Goal: Task Accomplishment & Management: Use online tool/utility

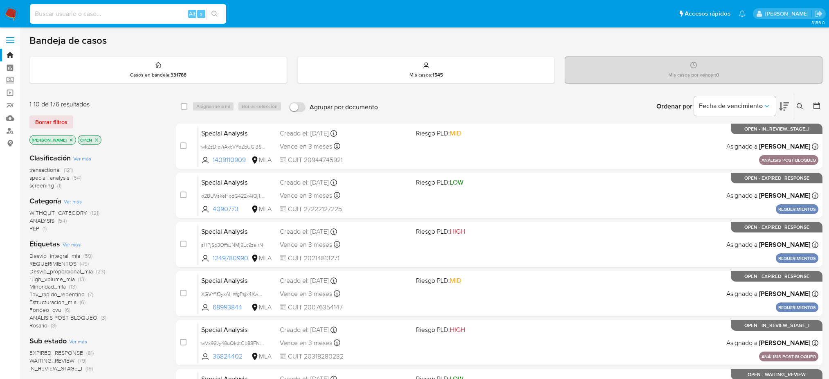
click at [141, 17] on input at bounding box center [128, 14] width 196 height 11
type input "Wb5YnLQKzEPnDtQirnRicYSe"
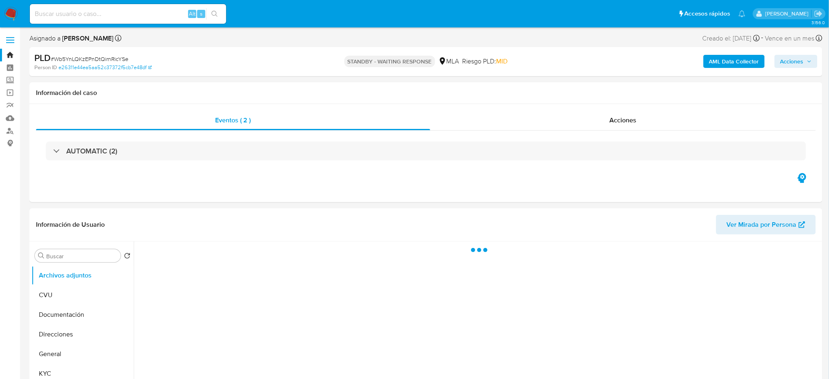
select select "10"
click at [160, 12] on input at bounding box center [128, 14] width 196 height 11
paste input "177113961"
type input "177113961"
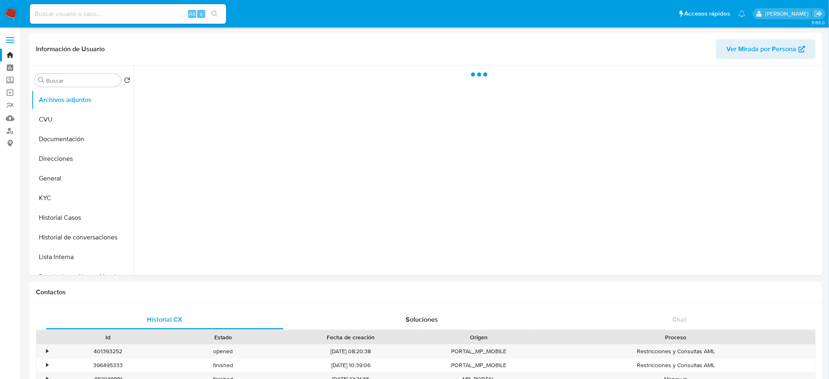
select select "10"
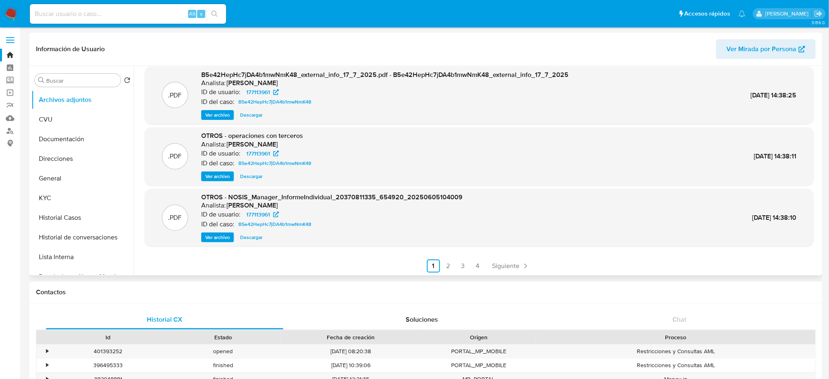
scroll to position [69, 0]
click at [73, 178] on button "General" at bounding box center [79, 178] width 96 height 20
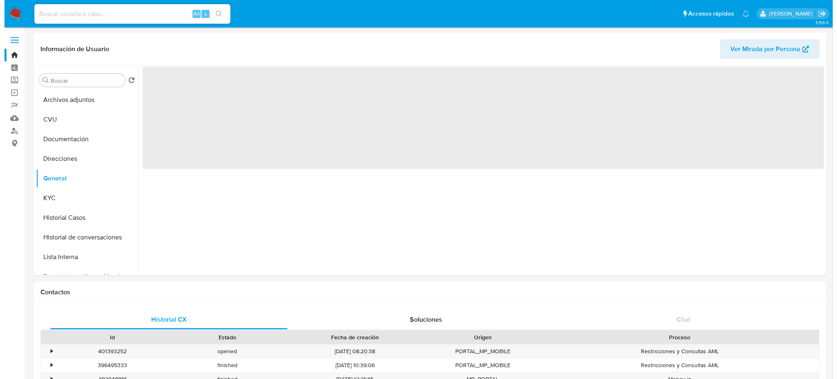
scroll to position [0, 0]
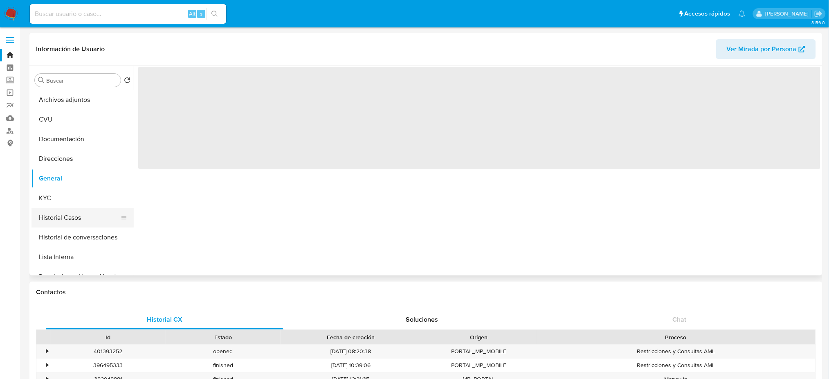
click at [53, 215] on button "Historial Casos" at bounding box center [79, 218] width 96 height 20
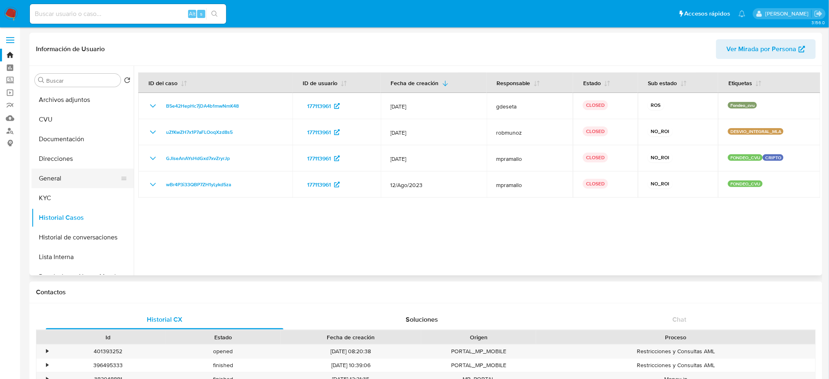
click at [53, 182] on button "General" at bounding box center [79, 178] width 96 height 20
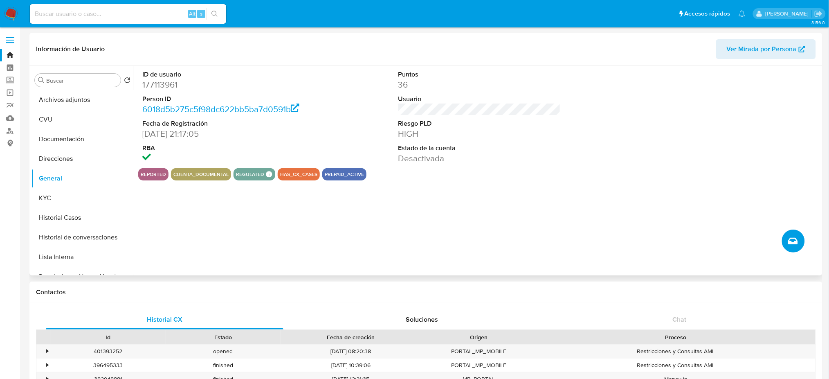
click at [796, 240] on icon "Crear caso manual" at bounding box center [793, 241] width 10 height 7
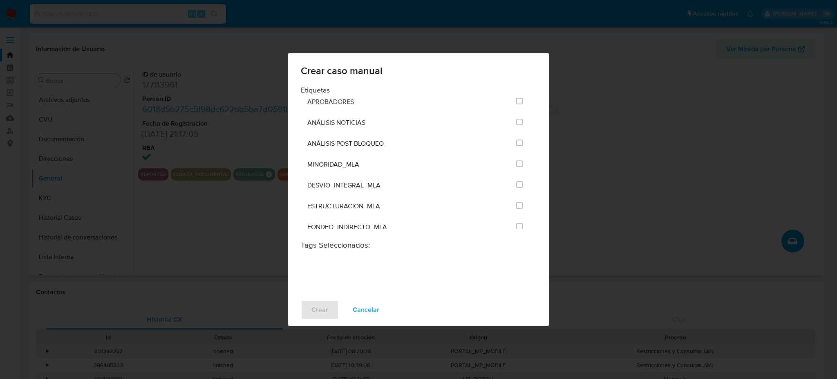
scroll to position [1635, 0]
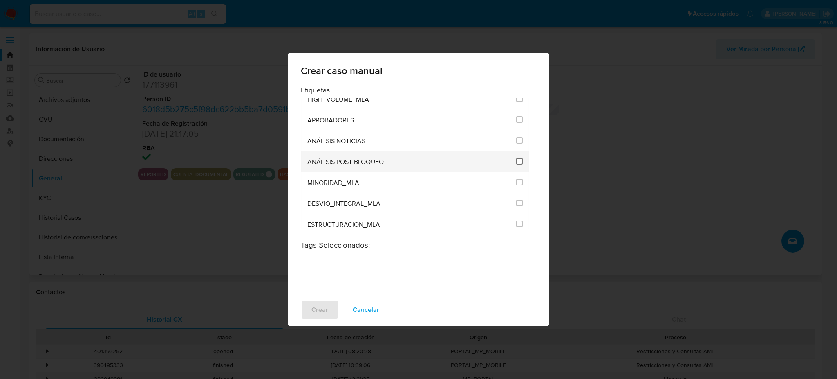
click at [516, 161] on input "3249" at bounding box center [519, 161] width 7 height 7
checkbox input "true"
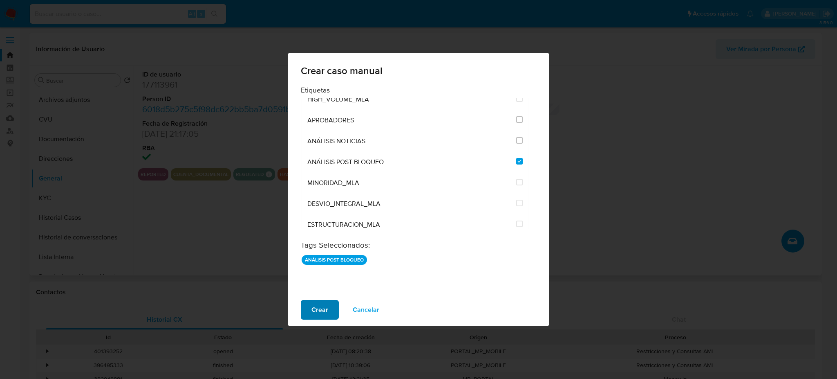
click at [313, 308] on span "Crear" at bounding box center [319, 309] width 17 height 18
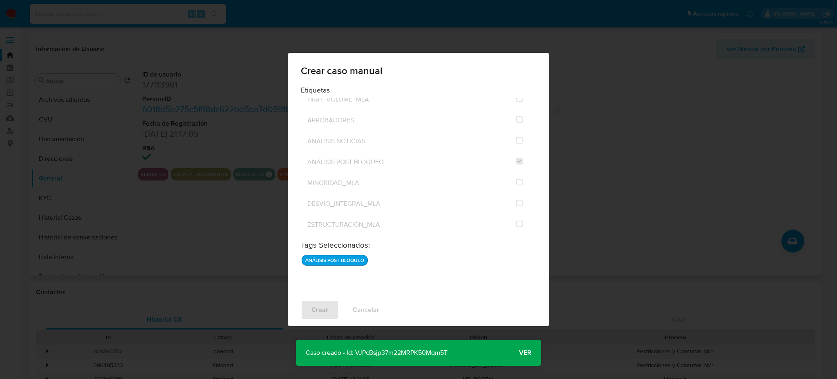
click at [524, 352] on span "Ver" at bounding box center [525, 352] width 12 height 0
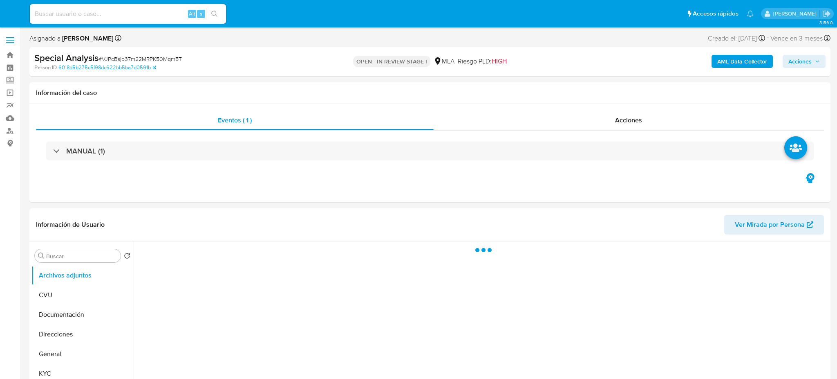
select select "10"
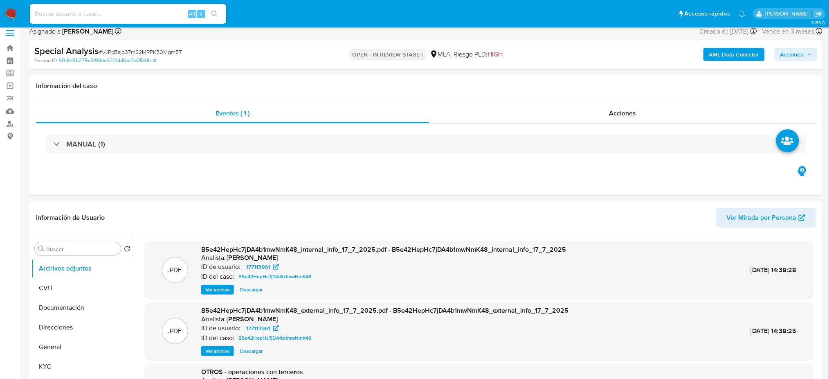
scroll to position [54, 0]
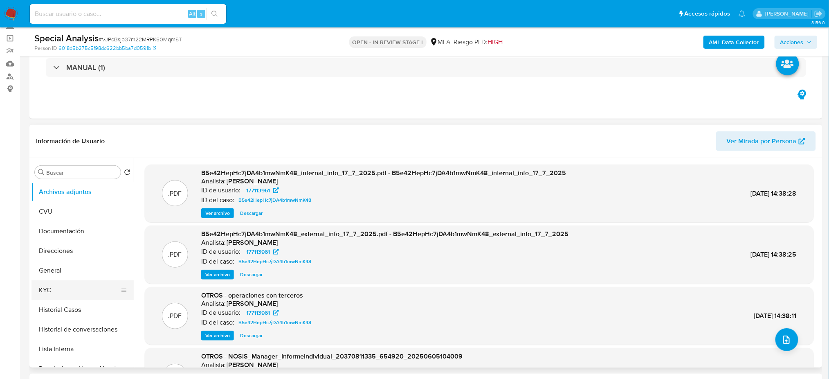
click at [74, 293] on button "KYC" at bounding box center [79, 290] width 96 height 20
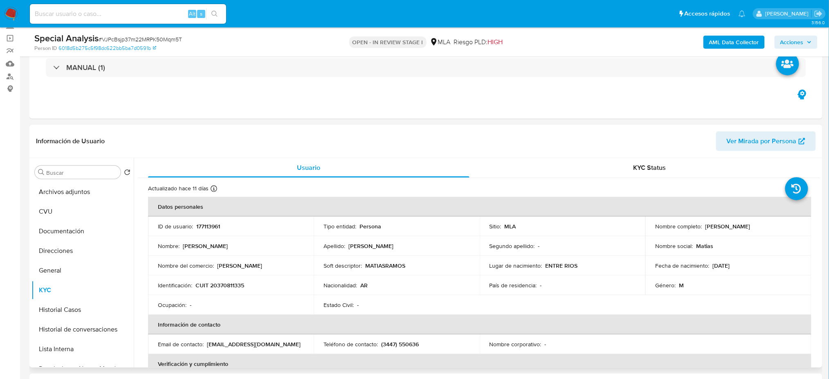
drag, startPoint x: 701, startPoint y: 225, endPoint x: 775, endPoint y: 226, distance: 73.2
click at [775, 226] on div "Nombre completo : Matiasignacio Ramos" at bounding box center [728, 225] width 146 height 7
click at [233, 290] on td "Identificación : CUIT 20370811335" at bounding box center [231, 285] width 166 height 20
click at [226, 283] on p "CUIT 20370811335" at bounding box center [219, 284] width 49 height 7
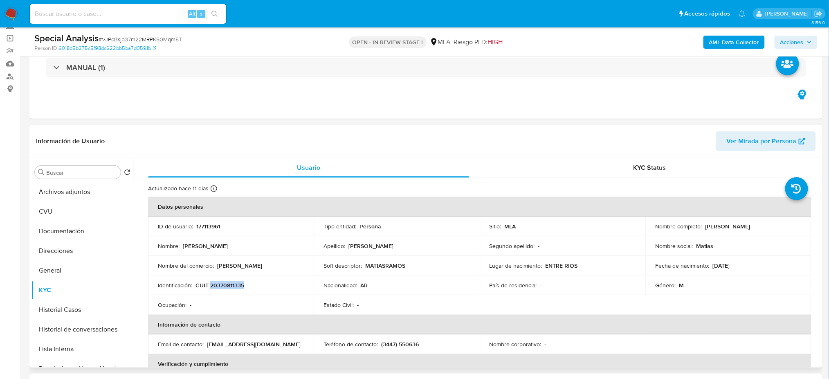
click at [226, 283] on p "CUIT 20370811335" at bounding box center [219, 284] width 49 height 7
copy p "20370811335"
click at [55, 195] on button "Archivos adjuntos" at bounding box center [79, 192] width 96 height 20
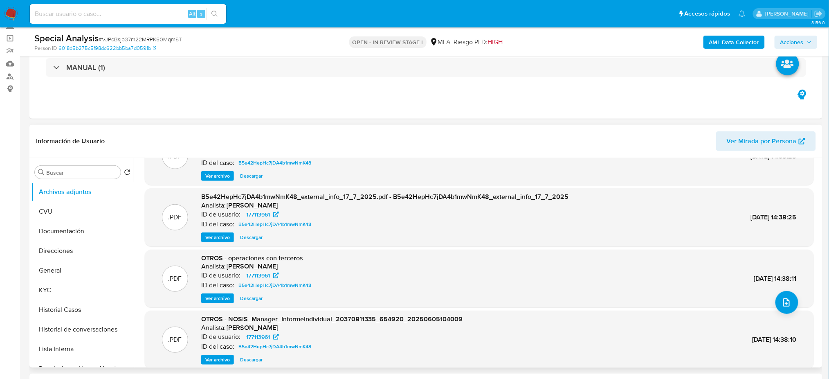
scroll to position [69, 0]
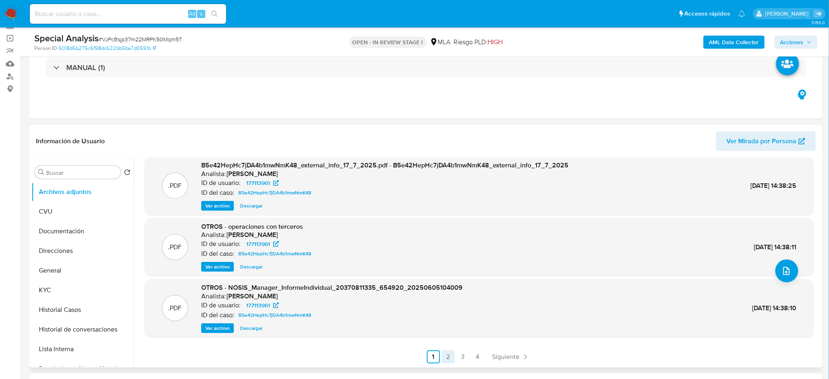
click at [446, 352] on link "2" at bounding box center [447, 356] width 13 height 13
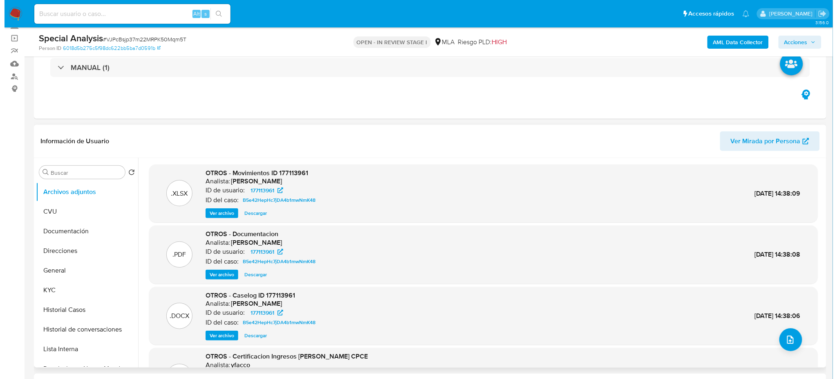
scroll to position [54, 0]
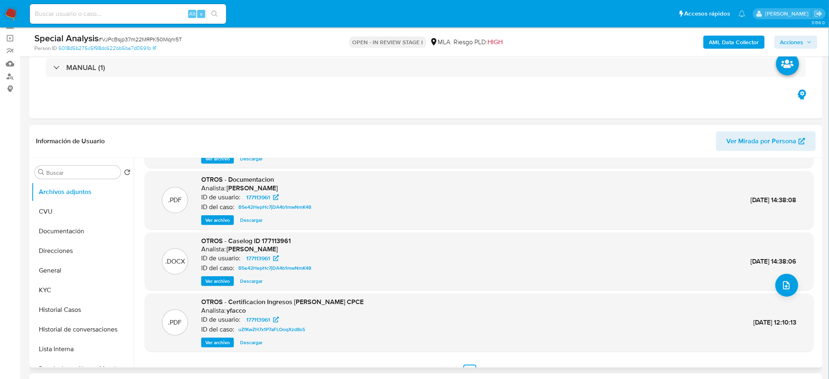
click at [217, 285] on span "Ver archivo" at bounding box center [217, 281] width 25 height 8
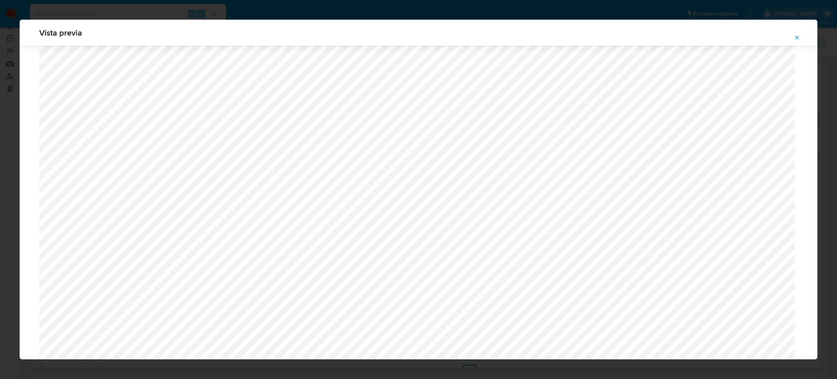
scroll to position [583, 0]
click at [804, 38] on button "Attachment preview" at bounding box center [797, 37] width 18 height 13
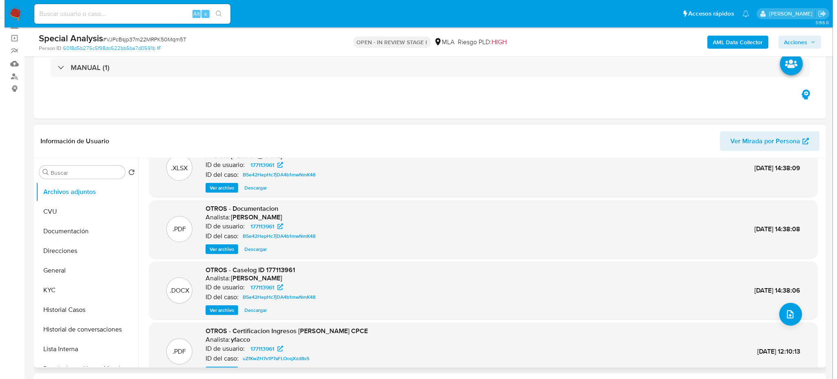
scroll to position [0, 0]
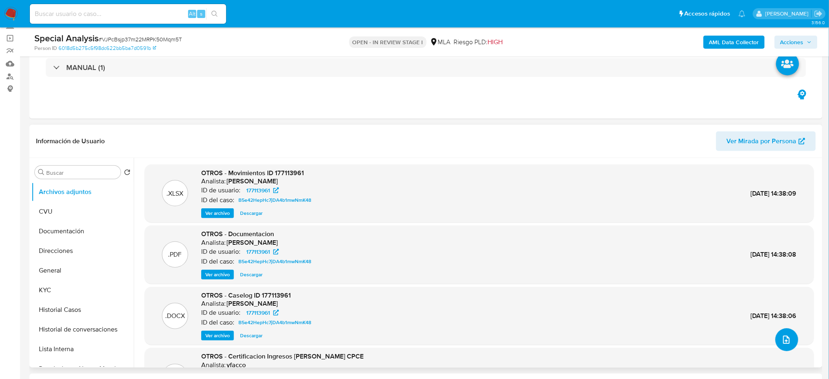
click at [784, 331] on button "upload-file" at bounding box center [786, 339] width 23 height 23
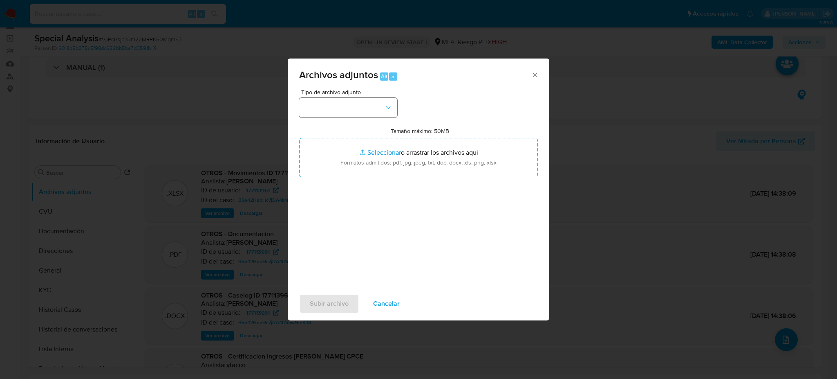
drag, startPoint x: 335, startPoint y: 85, endPoint x: 338, endPoint y: 103, distance: 17.8
click at [337, 94] on div "Archivos adjuntos Alt a Tipo de archivo adjunto Tamaño máximo: 50MB Seleccionar…" at bounding box center [419, 189] width 262 height 262
click at [337, 121] on div "Tipo de archivo adjunto Tamaño máximo: 50MB Seleccionar archivos Seleccionar o …" at bounding box center [418, 185] width 239 height 193
click at [335, 111] on button "button" at bounding box center [348, 108] width 98 height 20
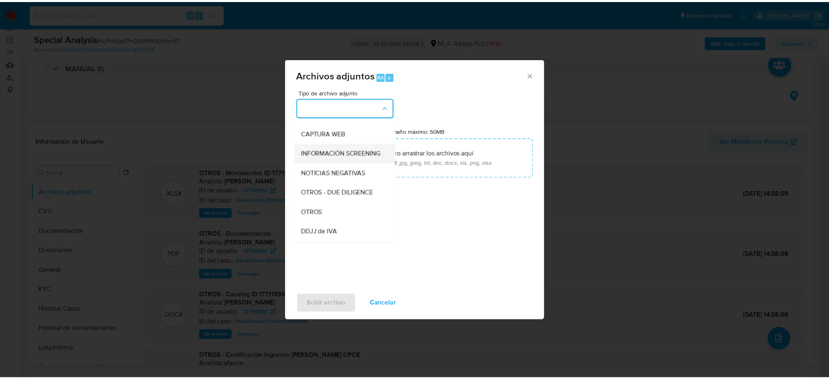
scroll to position [109, 0]
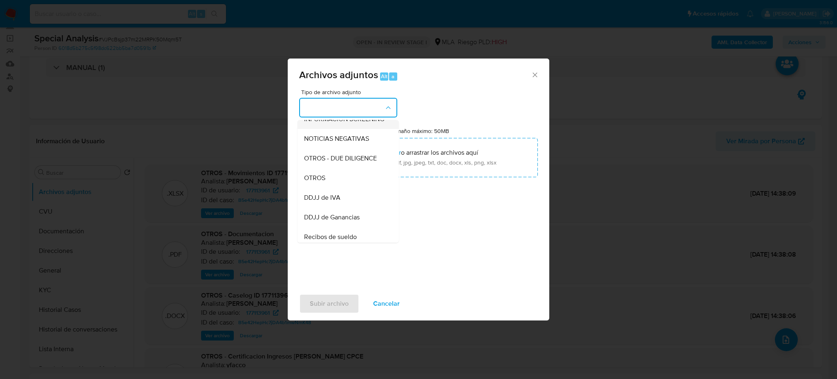
click at [342, 185] on div "OTROS" at bounding box center [345, 178] width 83 height 20
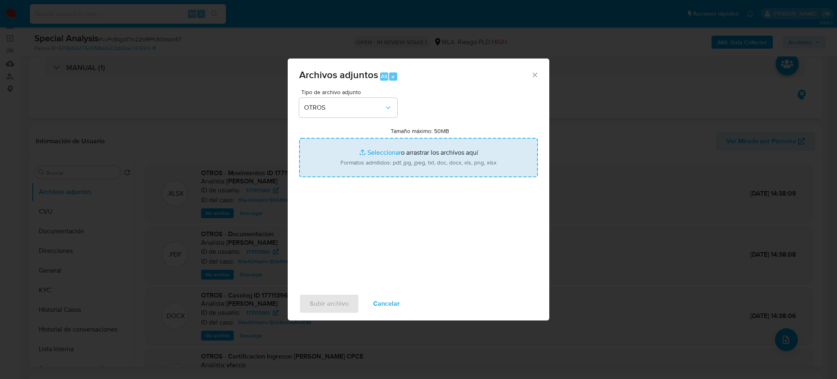
type input "C:\fakepath\Certificacion de Ingresos Matias Ramos.pdf"
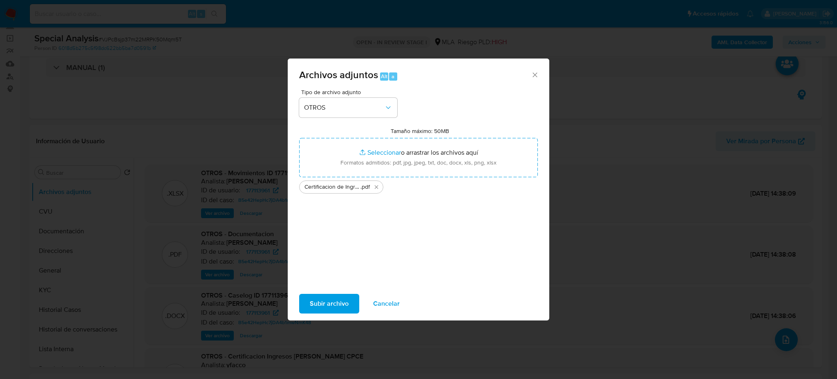
click at [325, 306] on span "Subir archivo" at bounding box center [329, 303] width 39 height 18
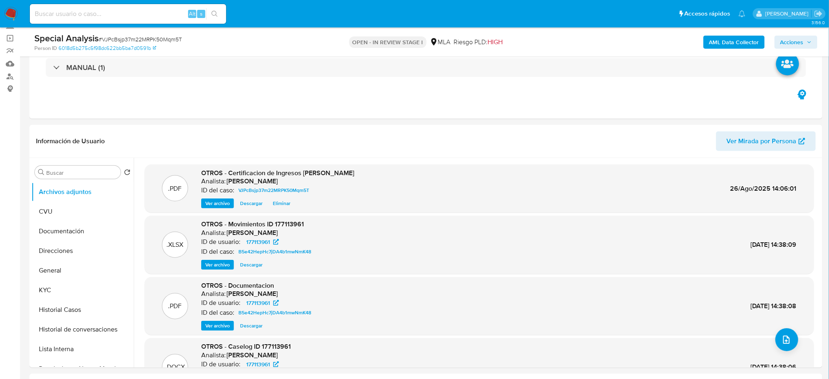
click at [793, 38] on span "Acciones" at bounding box center [791, 42] width 23 height 13
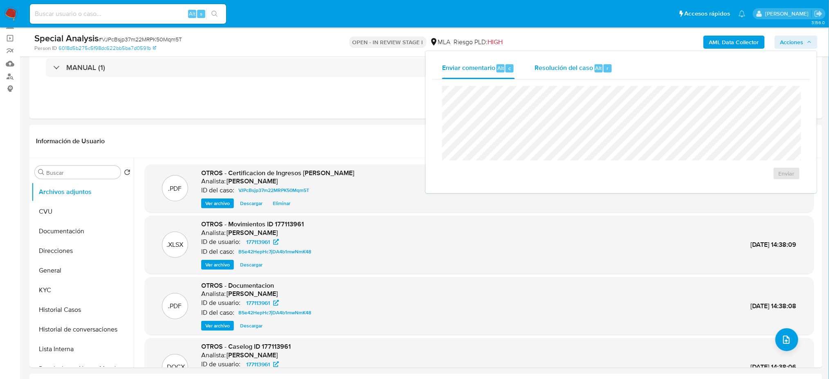
click at [595, 67] on span "Alt" at bounding box center [598, 68] width 7 height 8
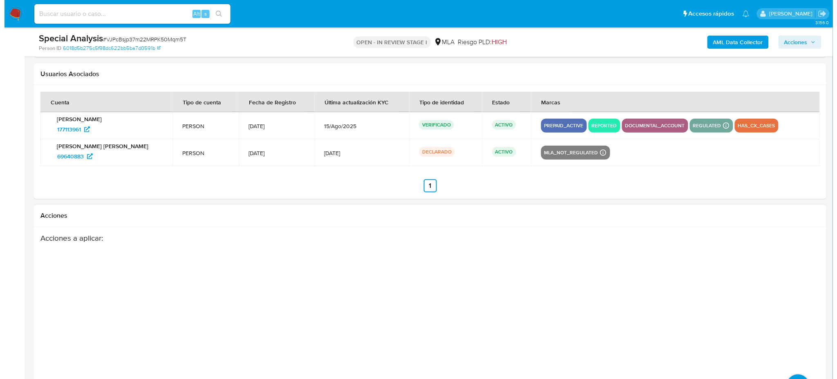
scroll to position [1274, 0]
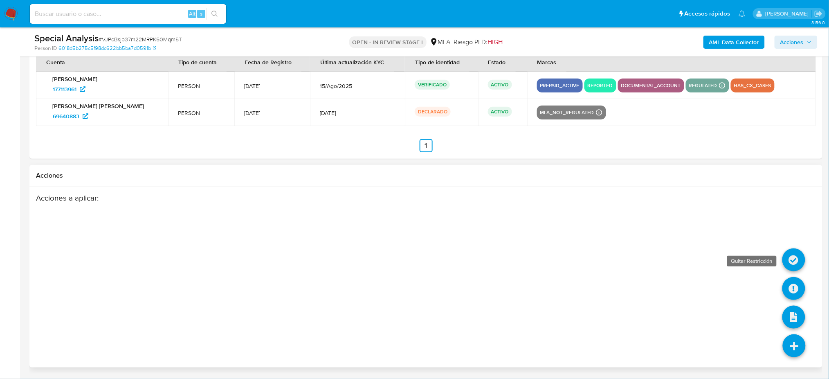
click at [793, 260] on icon at bounding box center [793, 259] width 23 height 23
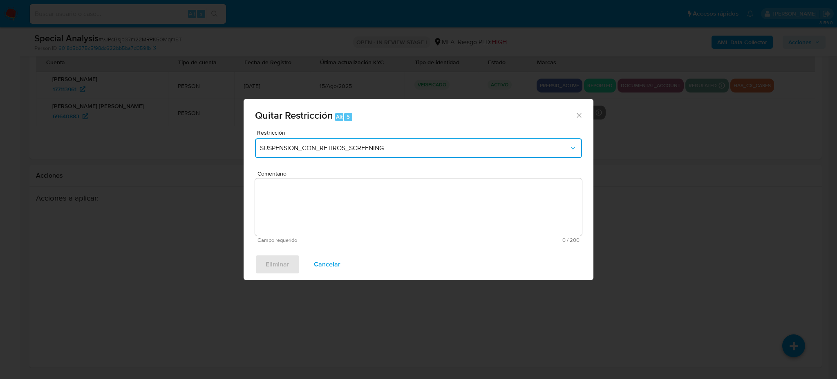
click at [354, 151] on span "SUSPENSION_CON_RETIROS_SCREENING" at bounding box center [414, 148] width 309 height 8
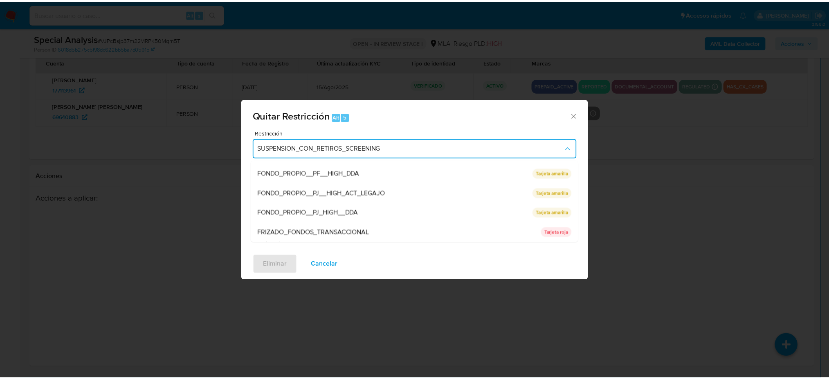
scroll to position [173, 0]
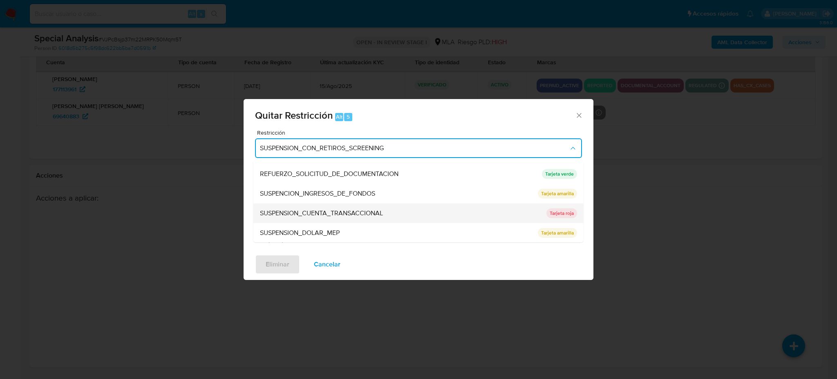
click at [470, 210] on div "SUSPENSION_CUENTA_TRANSACCIONAL" at bounding box center [401, 213] width 282 height 20
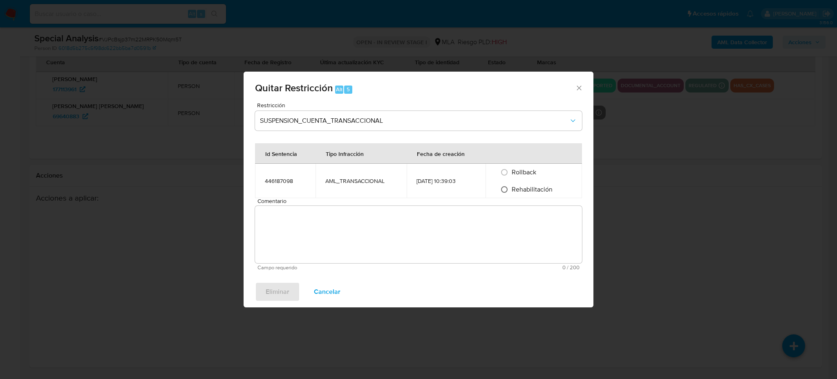
click at [506, 191] on input "Rehabilitación" at bounding box center [504, 189] width 13 height 13
radio input "true"
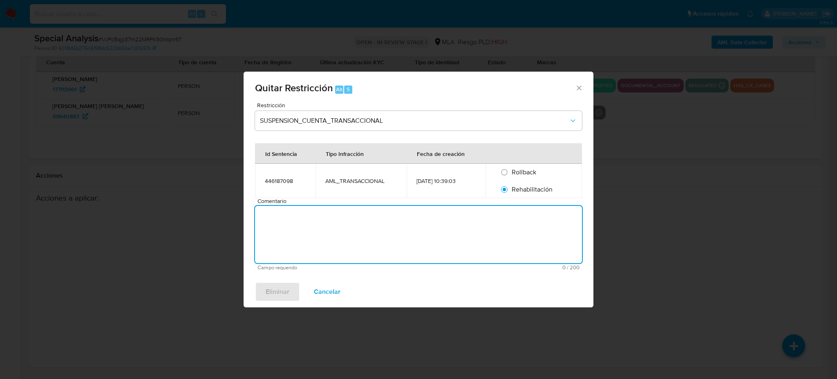
click at [460, 235] on textarea "Comentario" at bounding box center [418, 234] width 327 height 57
type textarea "AML"
click at [276, 289] on span "Eliminar" at bounding box center [278, 291] width 24 height 18
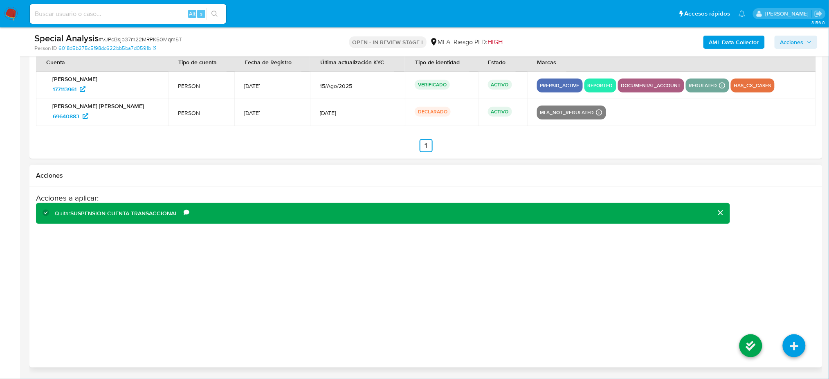
drag, startPoint x: 735, startPoint y: 344, endPoint x: 741, endPoint y: 344, distance: 5.7
click at [737, 344] on li at bounding box center [750, 347] width 43 height 46
click at [741, 344] on icon at bounding box center [750, 345] width 23 height 23
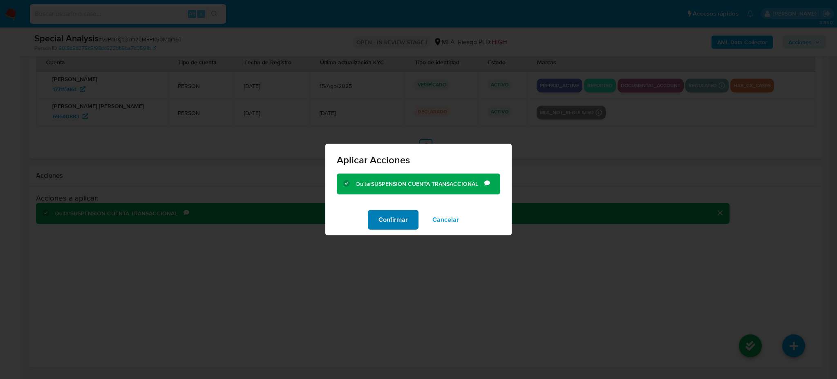
click at [392, 226] on span "Confirmar" at bounding box center [393, 220] width 29 height 18
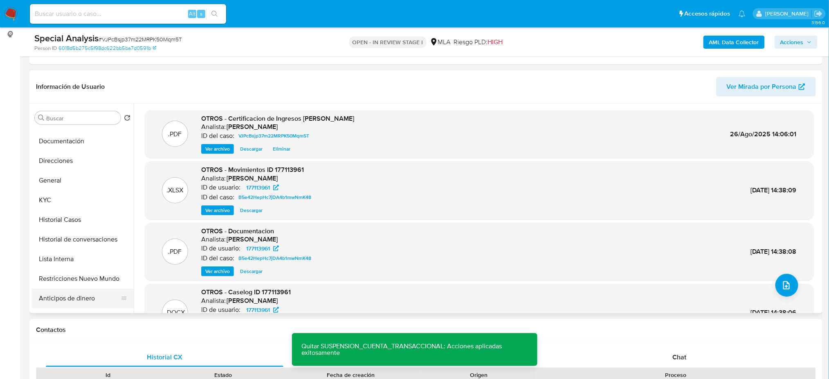
scroll to position [54, 0]
click at [63, 257] on button "Restricciones Nuevo Mundo" at bounding box center [79, 260] width 96 height 20
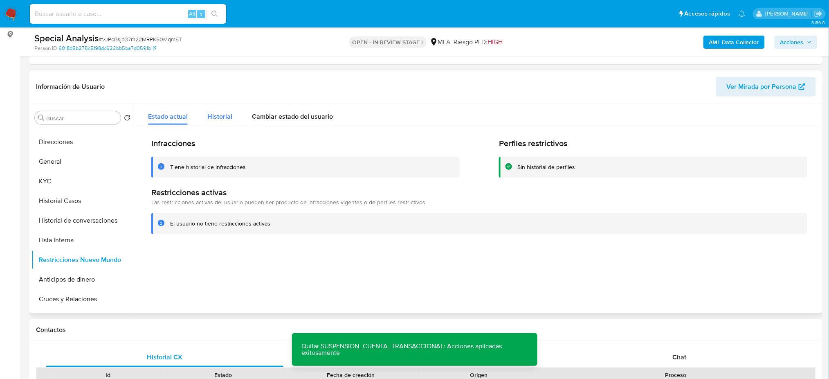
click at [235, 110] on button "Historial" at bounding box center [219, 114] width 45 height 22
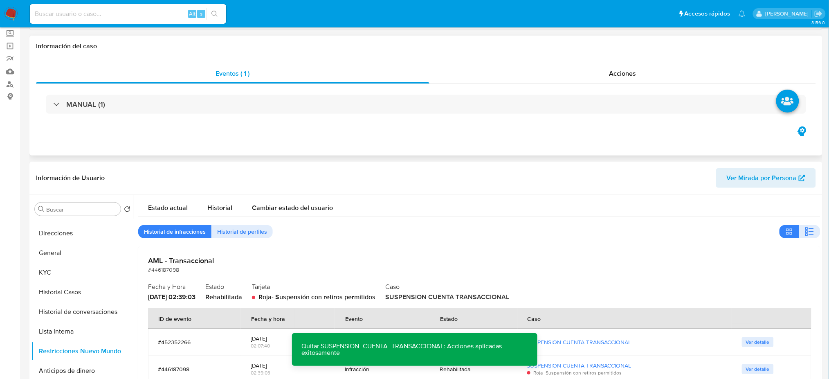
scroll to position [0, 0]
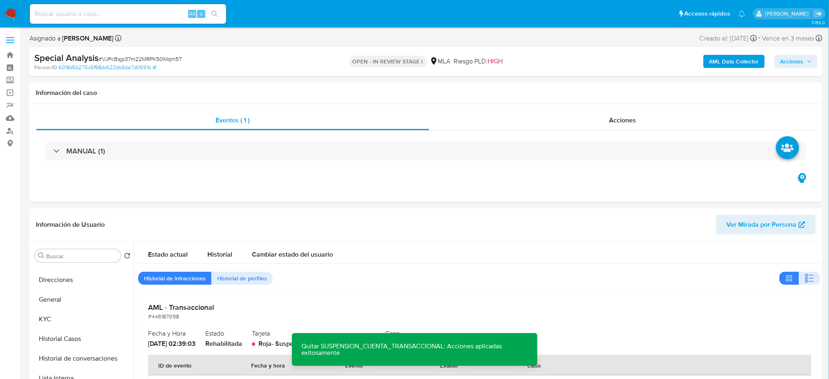
click at [813, 57] on button "Acciones" at bounding box center [795, 61] width 43 height 13
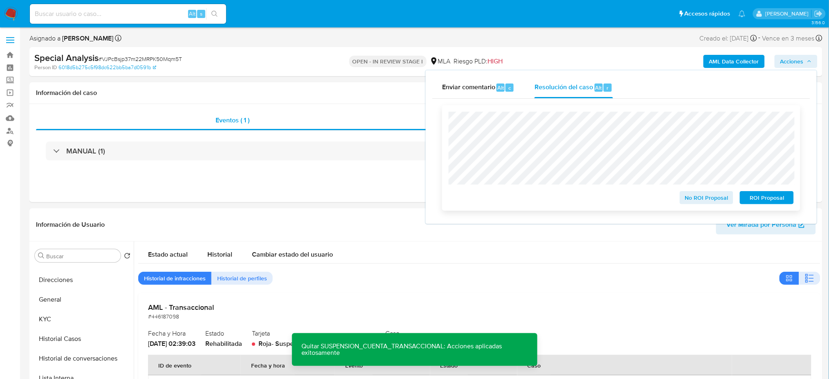
click at [692, 197] on span "No ROI Proposal" at bounding box center [706, 197] width 43 height 11
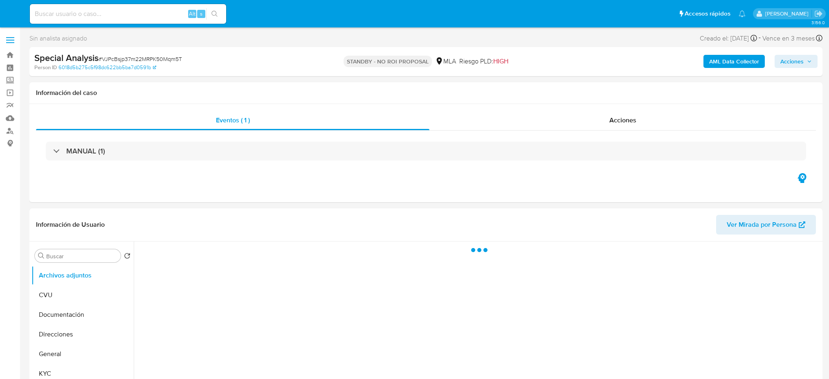
select select "10"
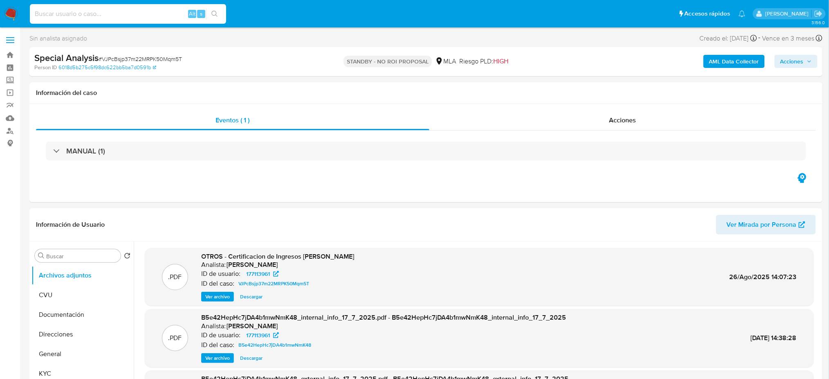
click at [117, 13] on input at bounding box center [128, 14] width 196 height 11
paste input "132959614"
type input "132959614"
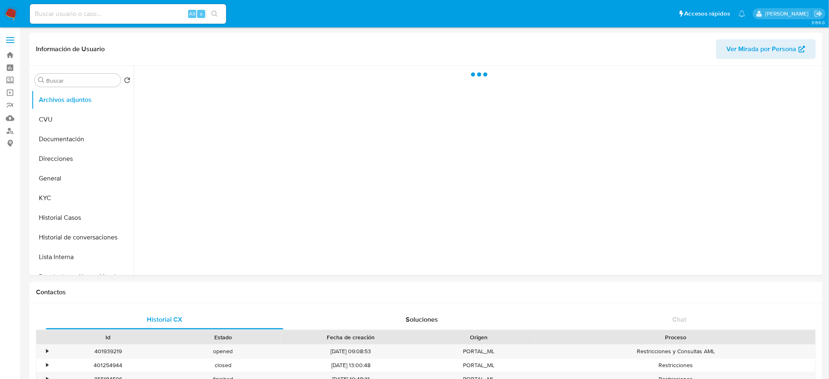
select select "10"
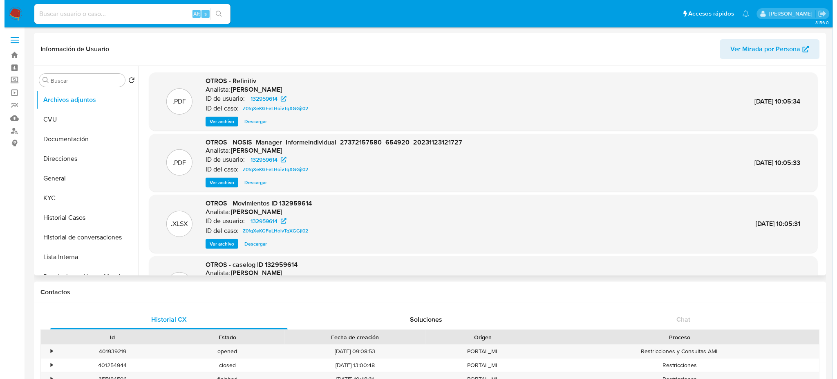
scroll to position [46, 0]
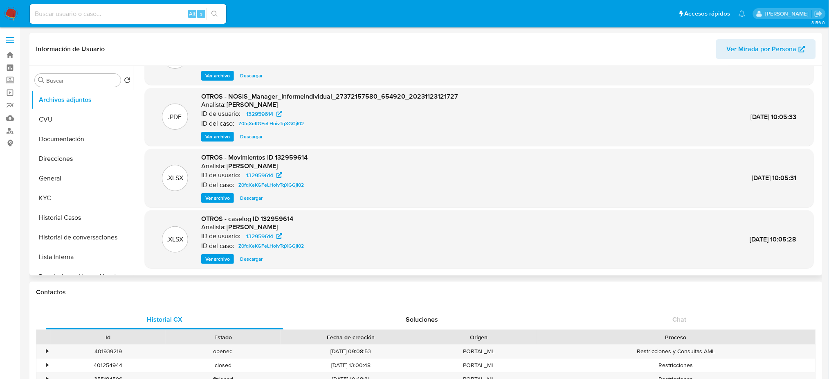
click at [217, 258] on span "Ver archivo" at bounding box center [217, 259] width 25 height 8
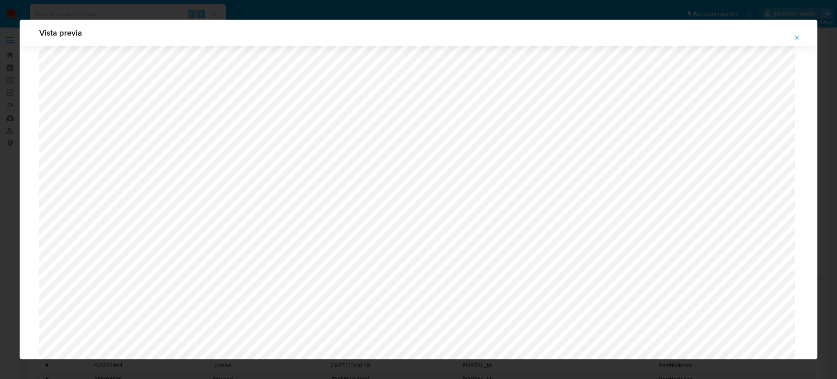
scroll to position [474, 0]
click at [798, 32] on span "Attachment preview" at bounding box center [797, 37] width 7 height 11
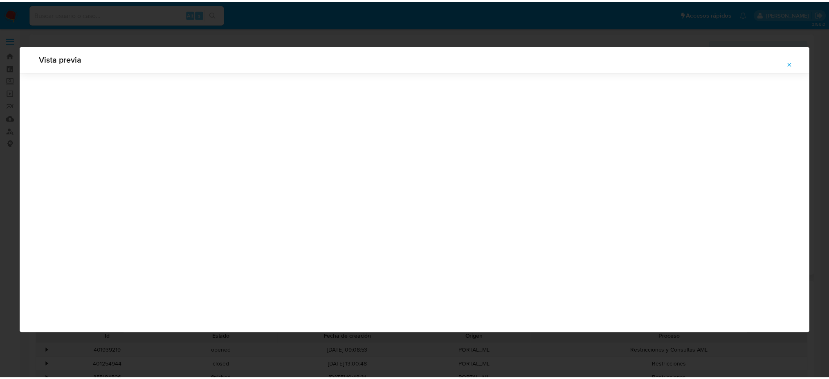
scroll to position [0, 0]
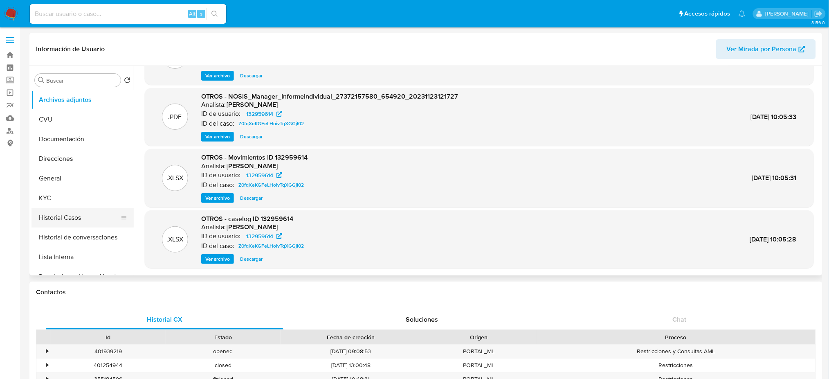
drag, startPoint x: 58, startPoint y: 222, endPoint x: 54, endPoint y: 223, distance: 4.7
click at [58, 222] on button "Historial Casos" at bounding box center [79, 218] width 96 height 20
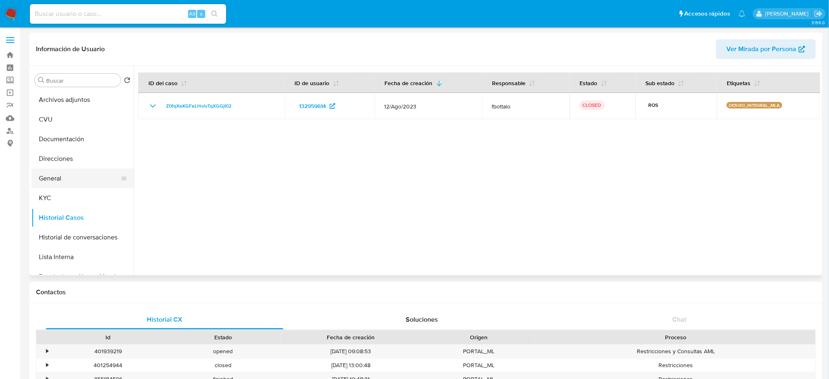
click at [100, 177] on button "General" at bounding box center [79, 178] width 96 height 20
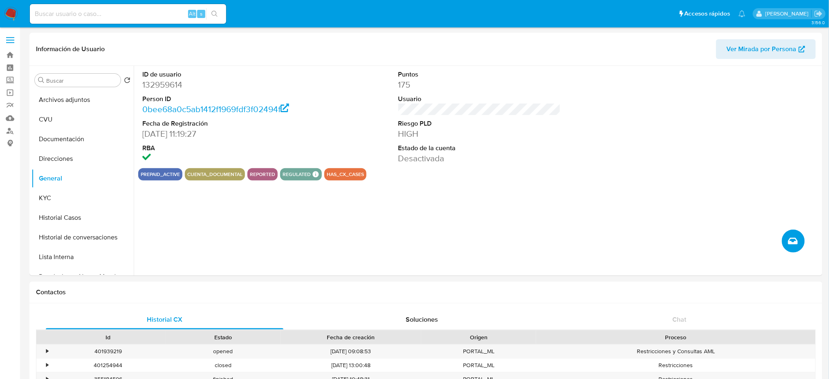
click at [802, 241] on button "Crear caso manual" at bounding box center [793, 240] width 23 height 23
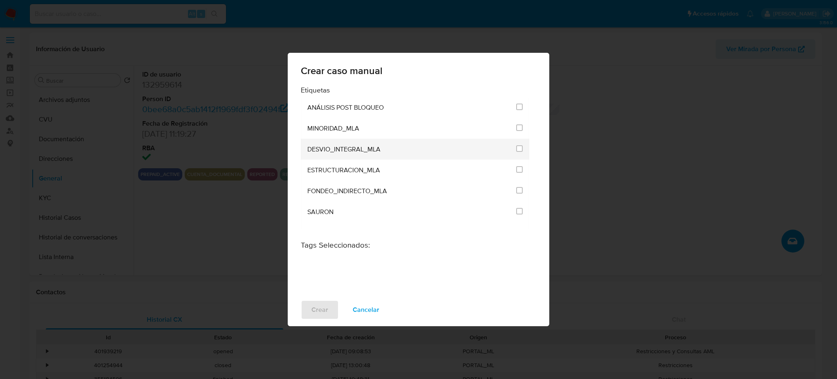
scroll to position [1635, 0]
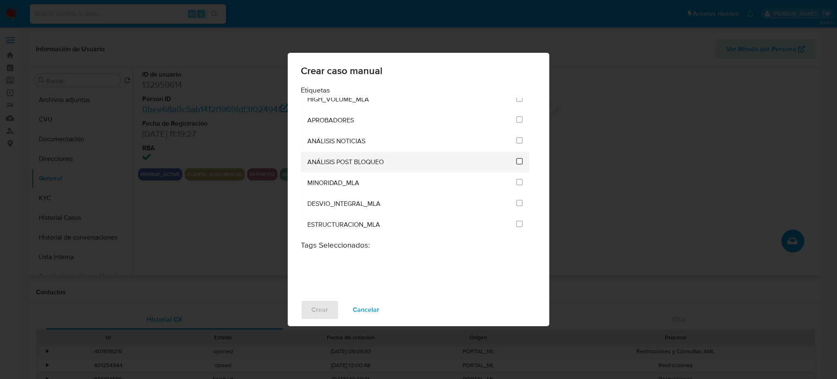
click at [518, 160] on input "3249" at bounding box center [519, 161] width 7 height 7
checkbox input "true"
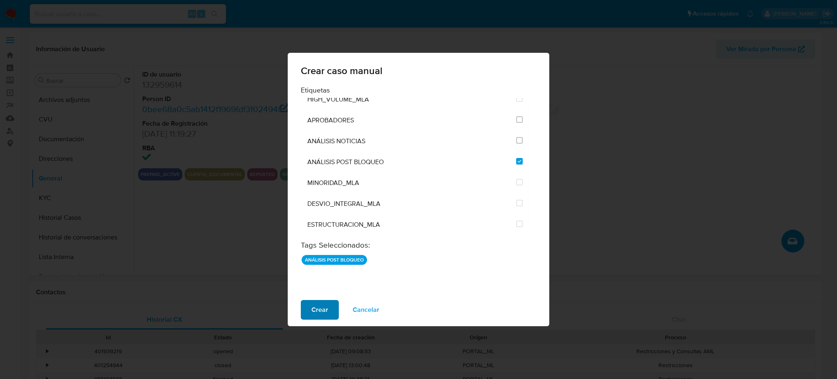
click at [304, 308] on button "Crear" at bounding box center [320, 310] width 38 height 20
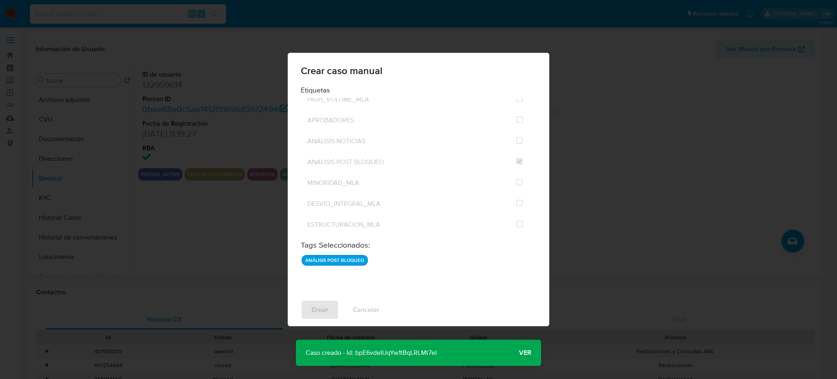
click at [526, 352] on span "Ver" at bounding box center [525, 352] width 12 height 0
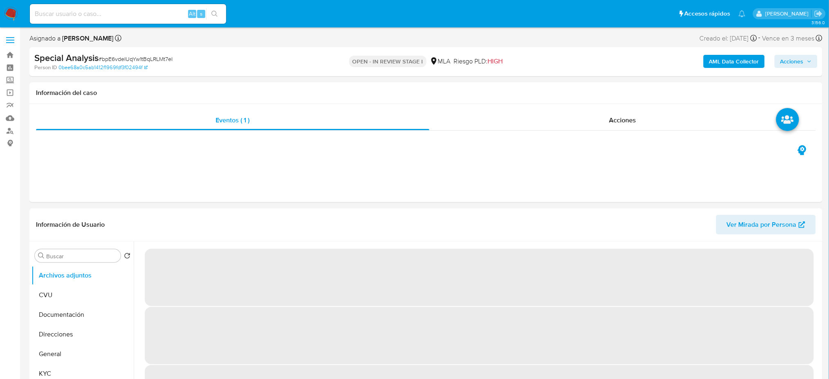
select select "10"
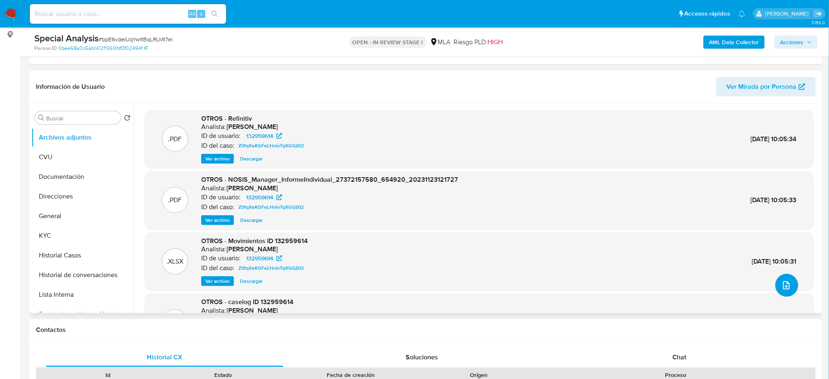
click at [786, 288] on icon "upload-file" at bounding box center [786, 285] width 10 height 10
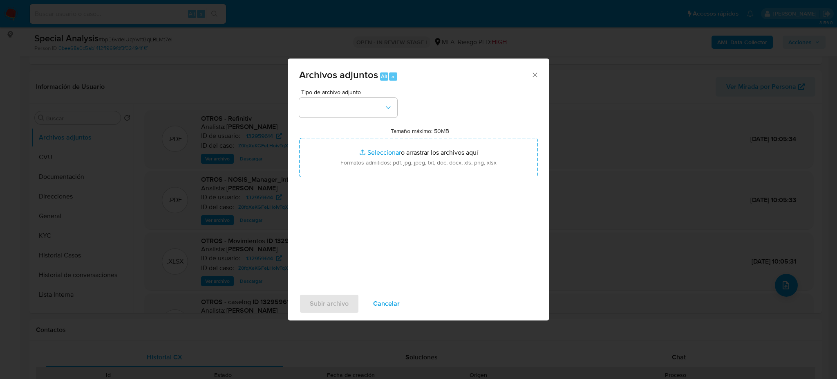
click at [351, 96] on div "Tipo de archivo adjunto" at bounding box center [348, 103] width 98 height 28
click at [349, 107] on button "button" at bounding box center [348, 108] width 98 height 20
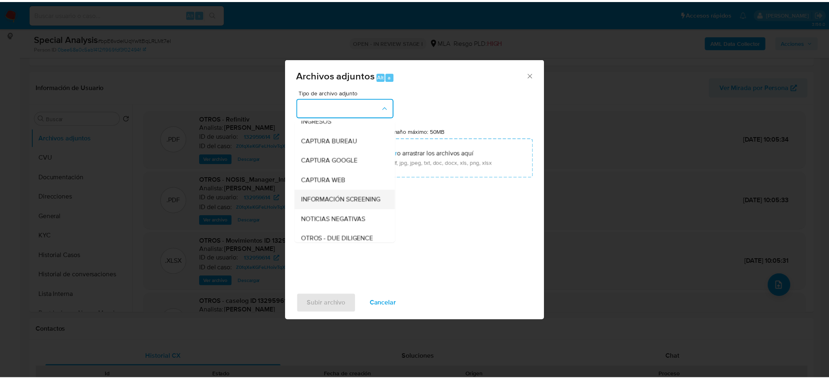
scroll to position [54, 0]
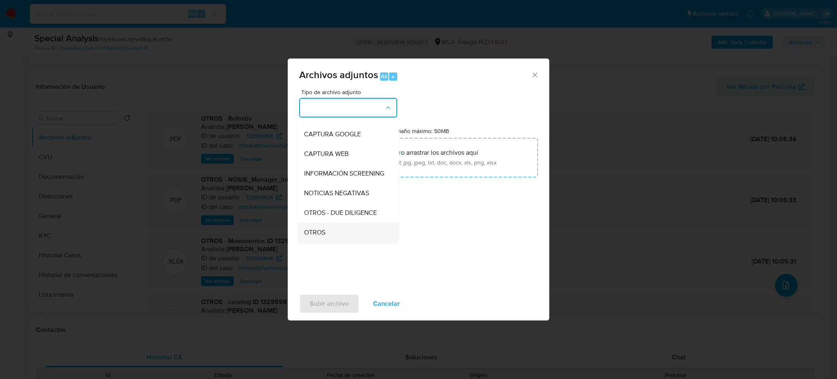
click at [329, 239] on div "OTROS" at bounding box center [345, 232] width 83 height 20
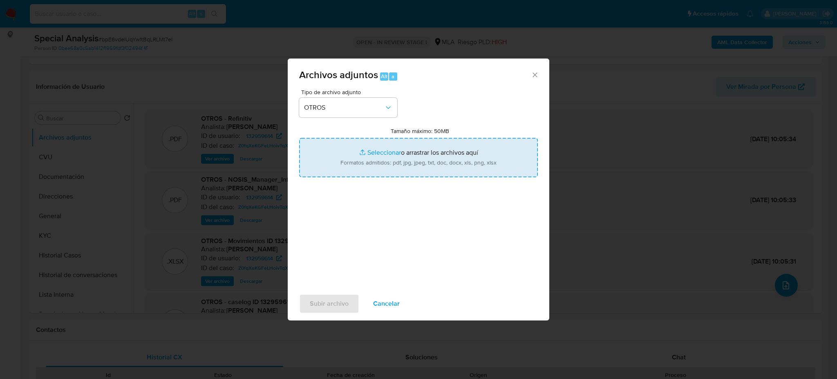
click at [363, 160] on input "Tamaño máximo: 50MB Seleccionar archivos" at bounding box center [418, 157] width 239 height 39
type input "C:\fakepath\Recibo de sueldo Mayo 2025 Natalia Dominici.pdf"
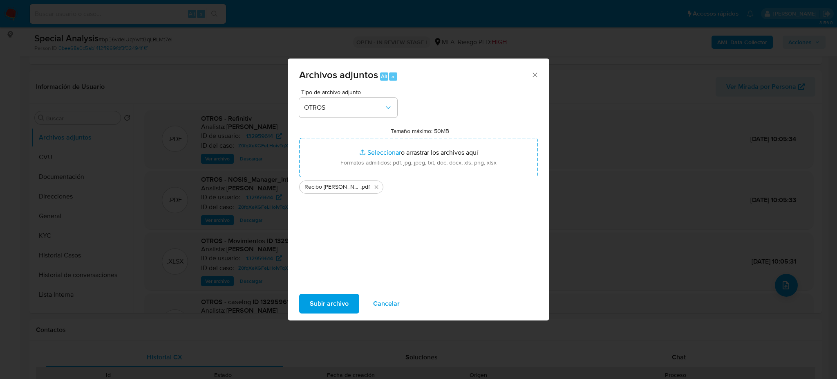
drag, startPoint x: 363, startPoint y: 160, endPoint x: 320, endPoint y: 305, distance: 151.7
click at [320, 305] on span "Subir archivo" at bounding box center [329, 303] width 39 height 18
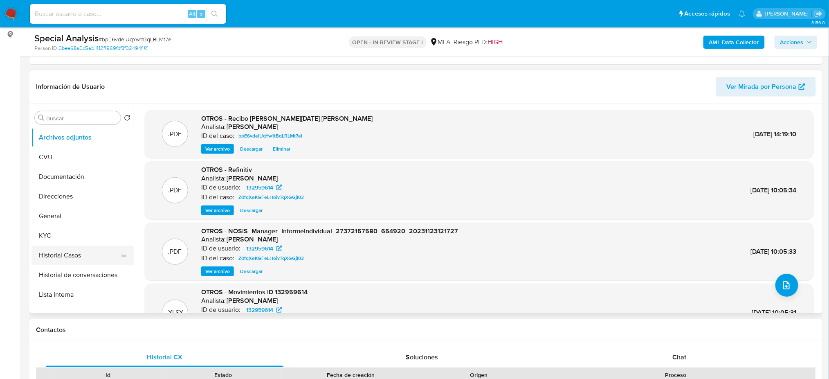
click at [74, 248] on button "Historial Casos" at bounding box center [79, 255] width 96 height 20
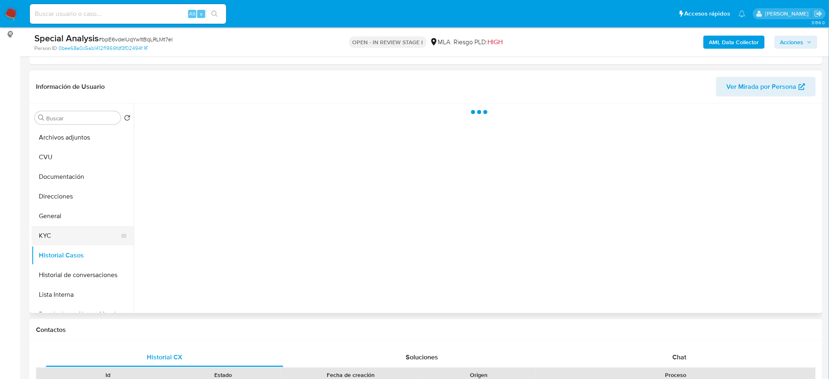
click at [71, 236] on button "KYC" at bounding box center [79, 236] width 96 height 20
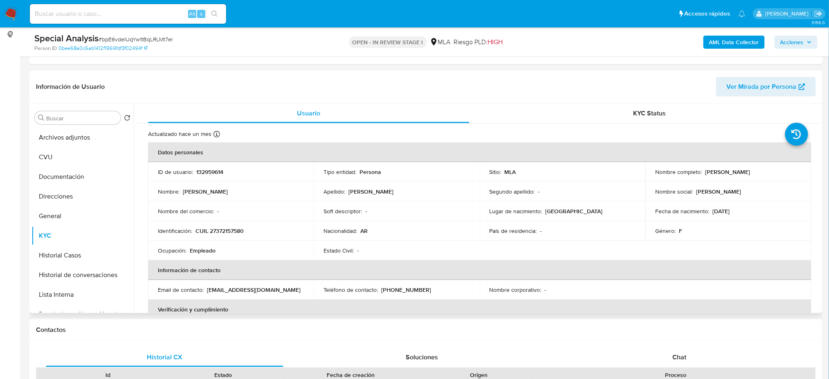
drag, startPoint x: 703, startPoint y: 173, endPoint x: 779, endPoint y: 169, distance: 76.1
click at [779, 169] on div "Nombre completo : Natalia Carolina Dominici" at bounding box center [728, 171] width 146 height 7
copy p "Natalia Carolina Dominici"
click at [211, 228] on p "CUIL 27372157580" at bounding box center [219, 230] width 48 height 7
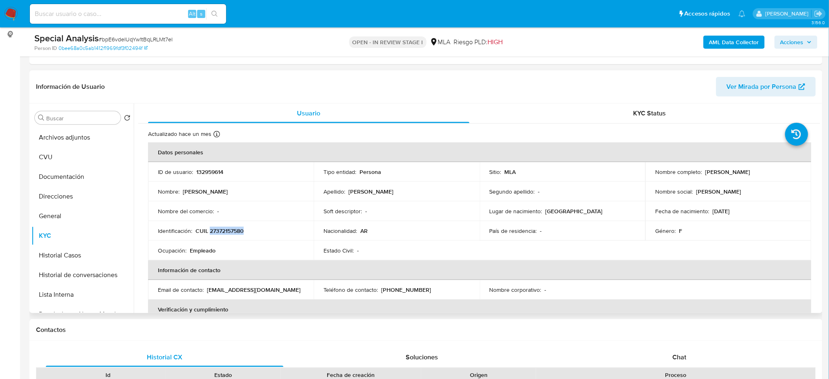
copy p "27372157580"
click at [56, 138] on button "Archivos adjuntos" at bounding box center [79, 138] width 96 height 20
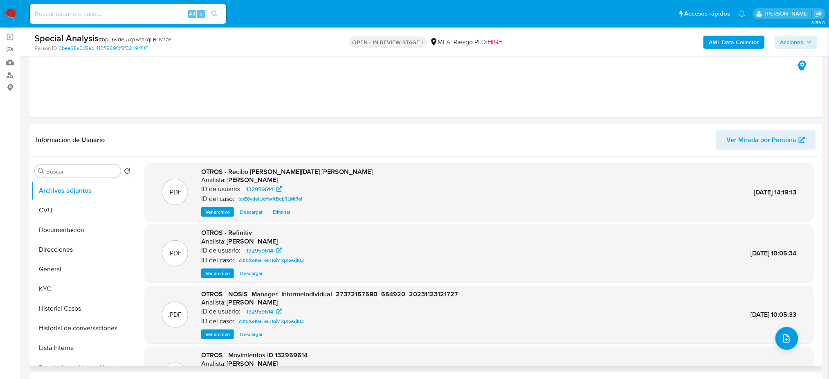
scroll to position [0, 0]
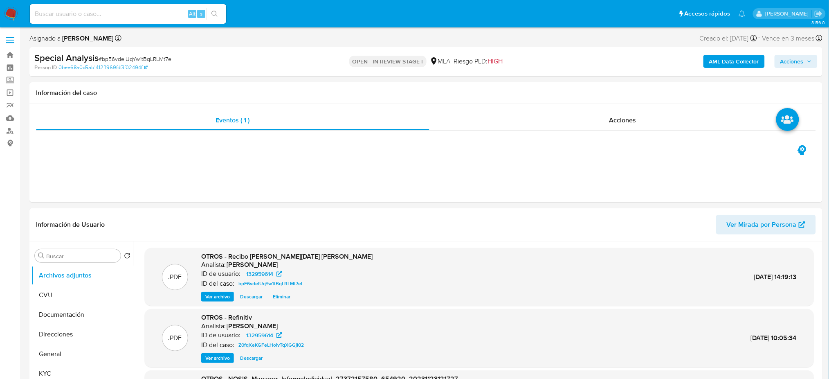
click at [802, 58] on span "Acciones" at bounding box center [791, 61] width 23 height 13
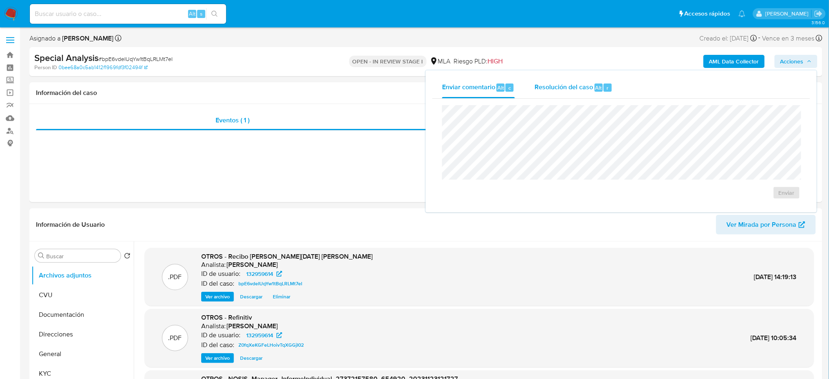
click at [587, 86] on span "Resolución del caso" at bounding box center [563, 87] width 58 height 9
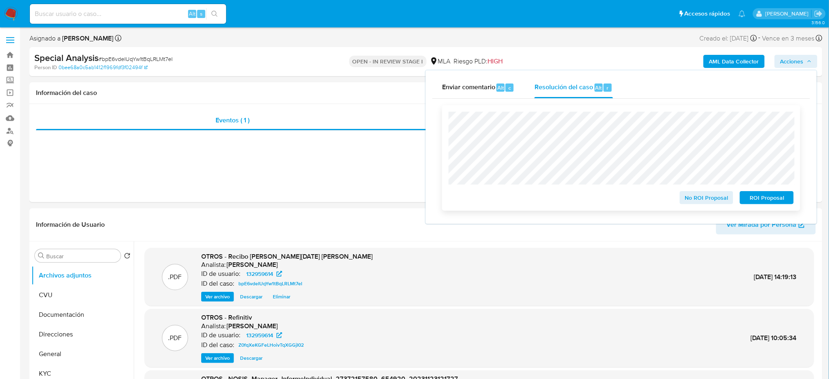
click at [688, 199] on span "No ROI Proposal" at bounding box center [706, 197] width 43 height 11
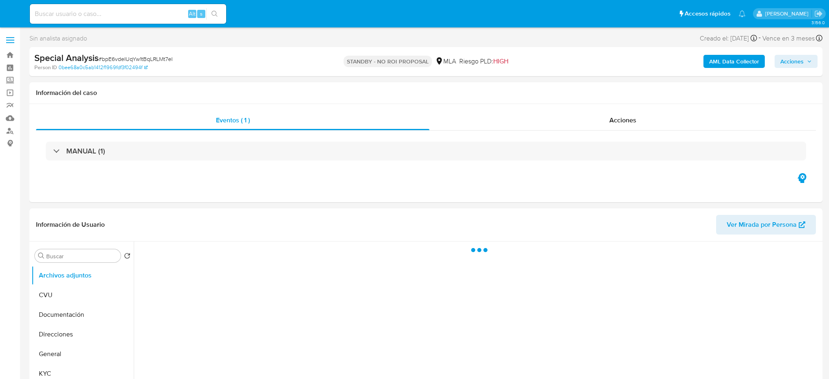
select select "10"
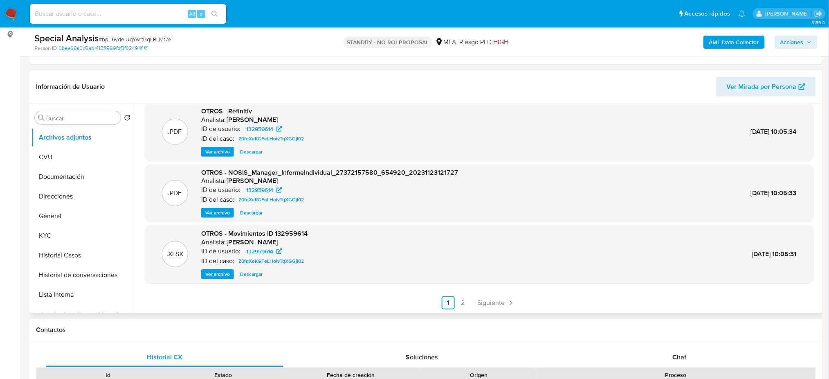
scroll to position [69, 0]
click at [464, 299] on link "2" at bounding box center [462, 302] width 13 height 13
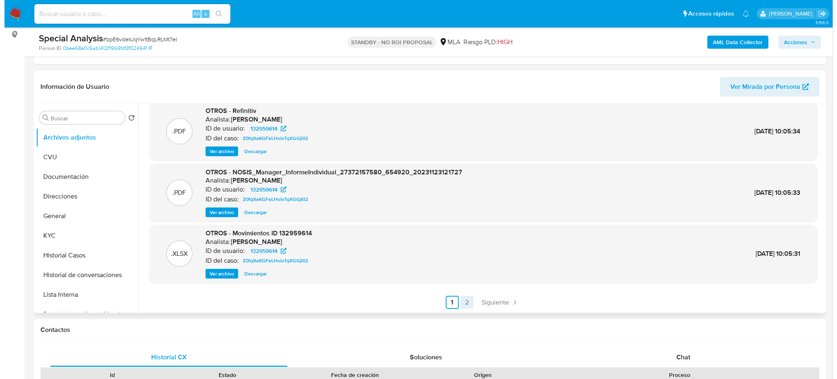
scroll to position [0, 0]
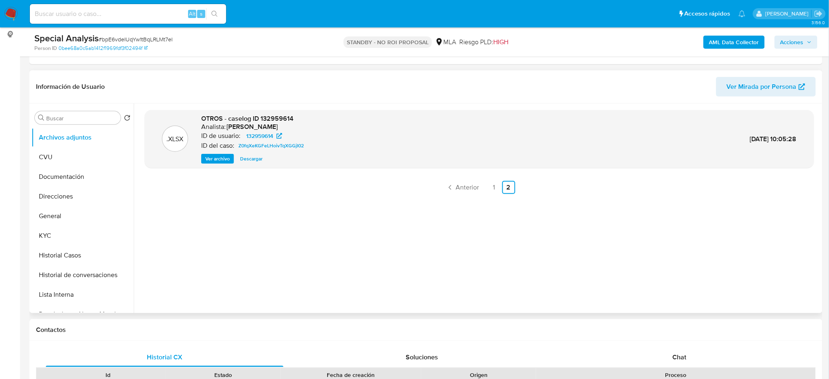
click at [214, 162] on span "Ver archivo" at bounding box center [217, 159] width 25 height 8
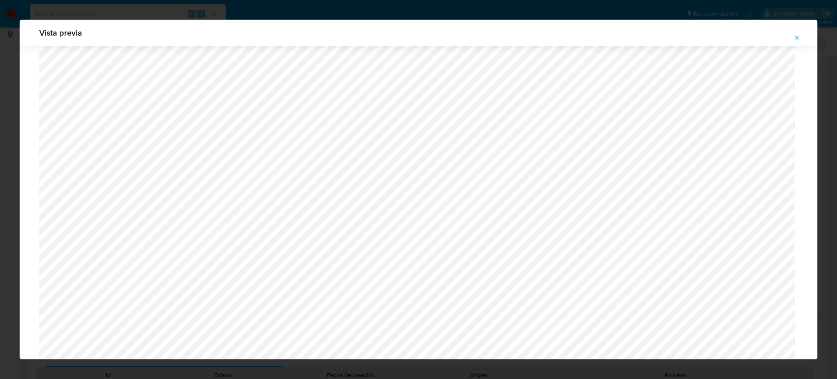
scroll to position [365, 0]
drag, startPoint x: 796, startPoint y: 39, endPoint x: 587, endPoint y: 45, distance: 208.6
click at [796, 40] on icon "Attachment preview" at bounding box center [797, 37] width 7 height 7
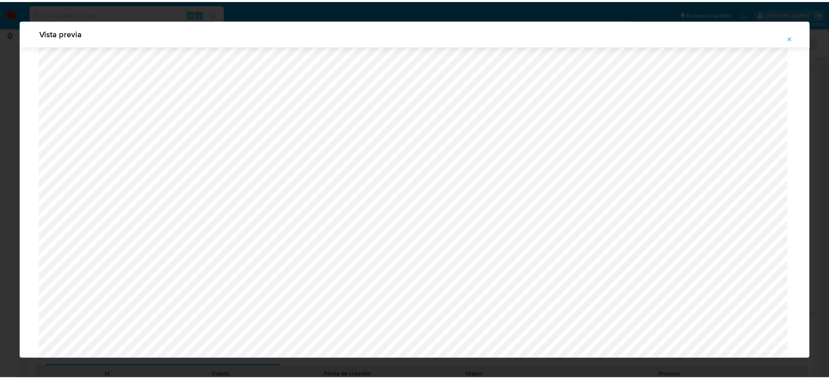
scroll to position [0, 0]
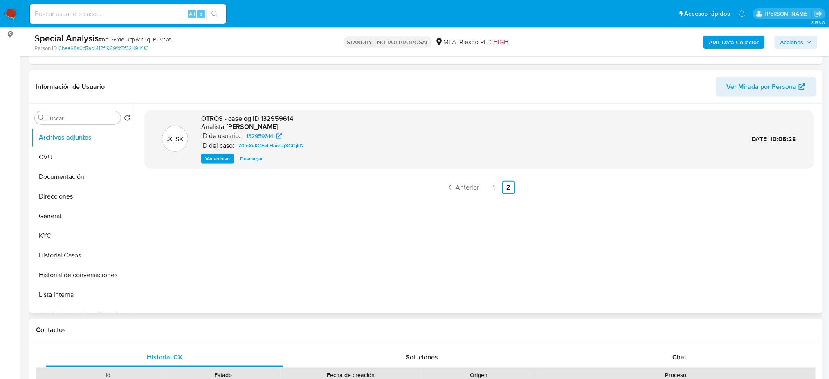
click at [117, 19] on div "Alt s" at bounding box center [128, 14] width 196 height 20
click at [113, 15] on input at bounding box center [128, 14] width 196 height 11
paste input "26490908"
type input "26490908"
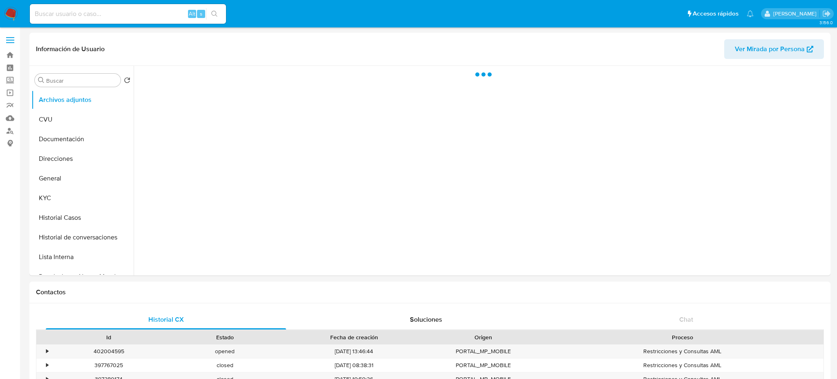
select select "10"
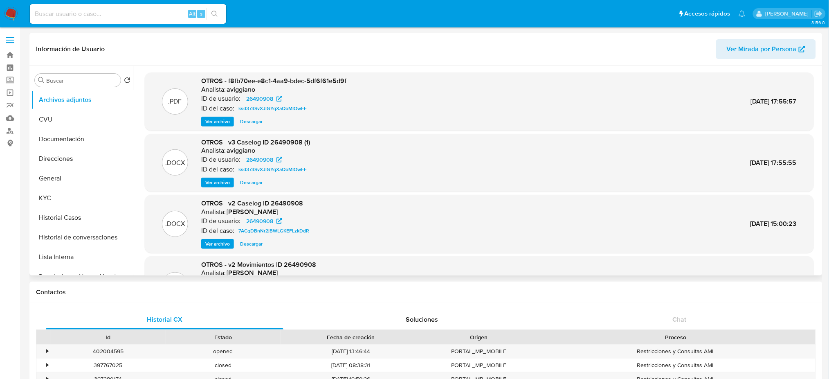
click at [219, 119] on span "Ver archivo" at bounding box center [217, 121] width 25 height 8
